Goal: Information Seeking & Learning: Learn about a topic

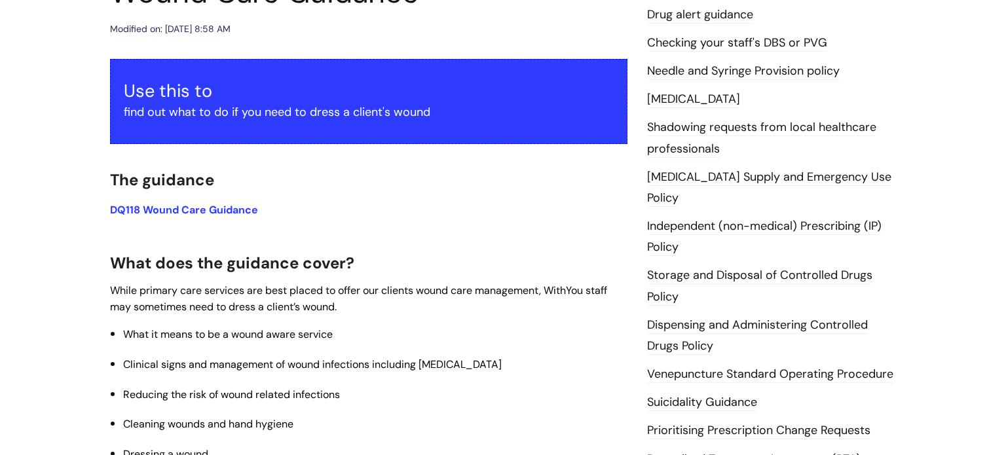
scroll to position [190, 0]
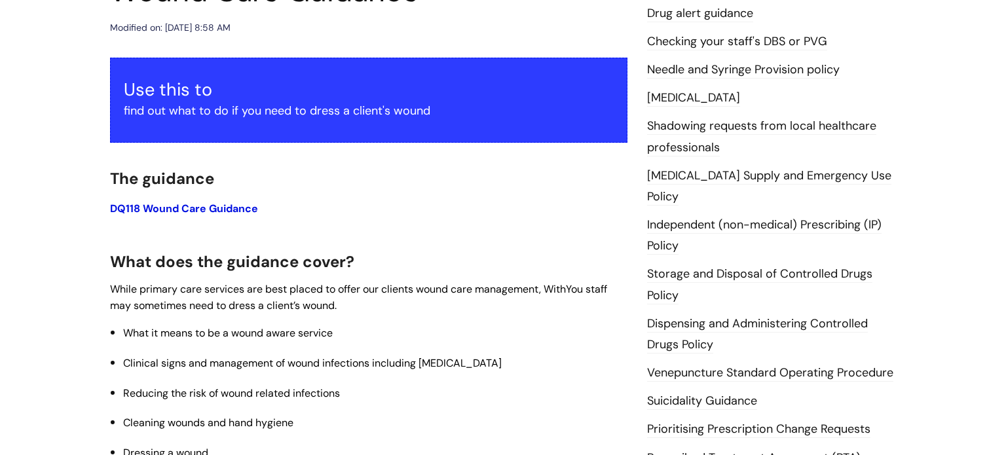
click at [172, 213] on link "DQ118 Wound Care Guidance" at bounding box center [184, 209] width 148 height 14
